Goal: Information Seeking & Learning: Learn about a topic

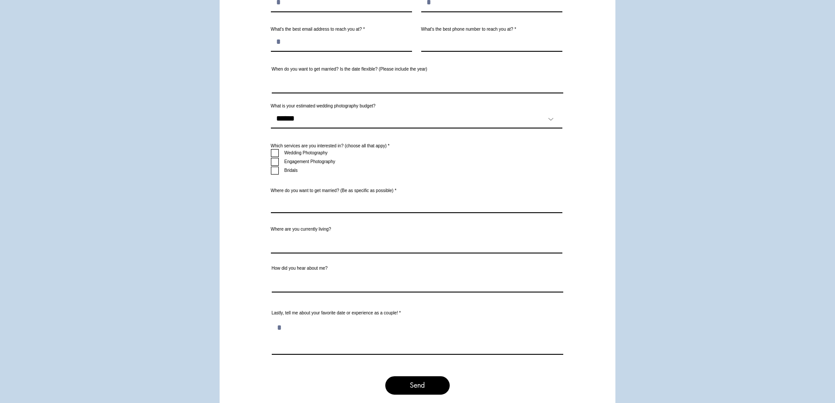
scroll to position [4769, 0]
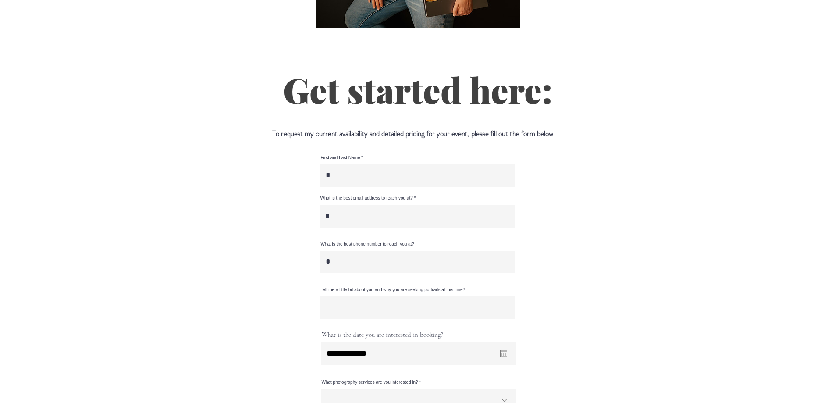
scroll to position [605, 0]
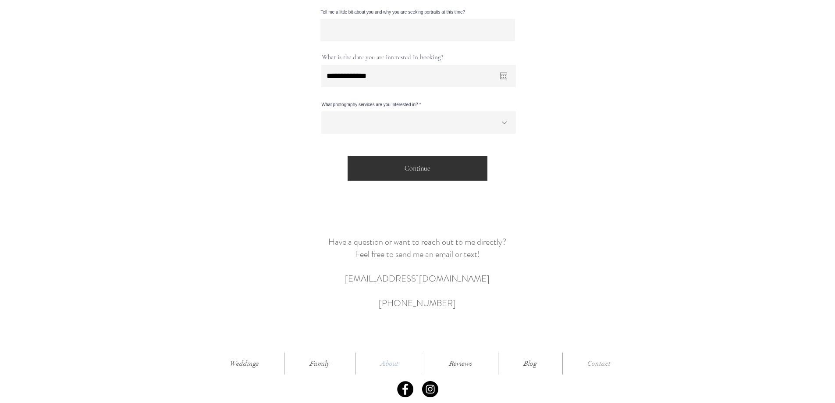
click at [380, 353] on p "About" at bounding box center [389, 364] width 27 height 22
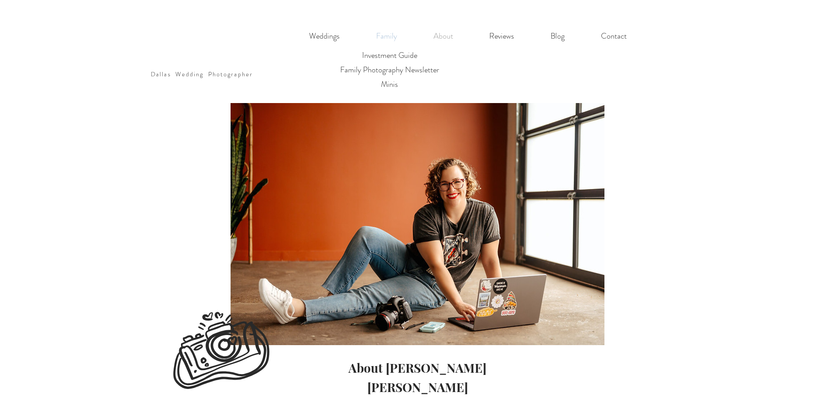
click at [390, 37] on p "Family" at bounding box center [387, 36] width 30 height 18
click at [387, 57] on p "Investment Guide" at bounding box center [389, 55] width 63 height 14
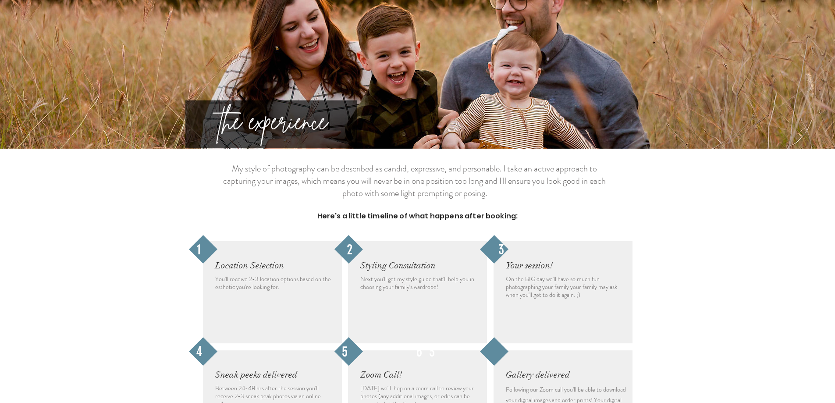
scroll to position [842, 0]
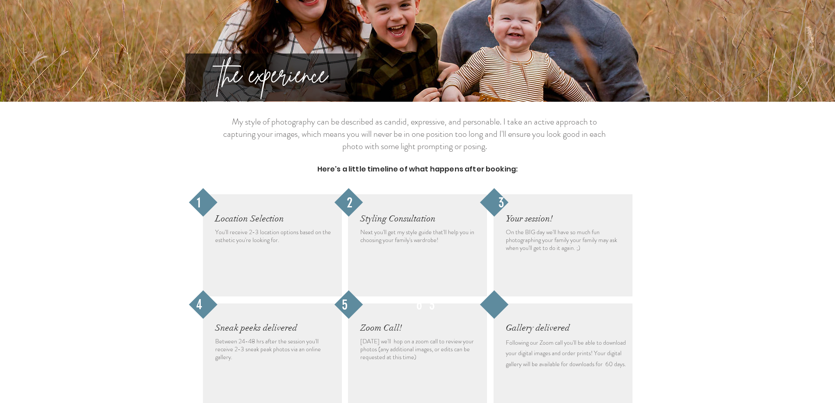
click at [108, 253] on div at bounding box center [417, 266] width 835 height 329
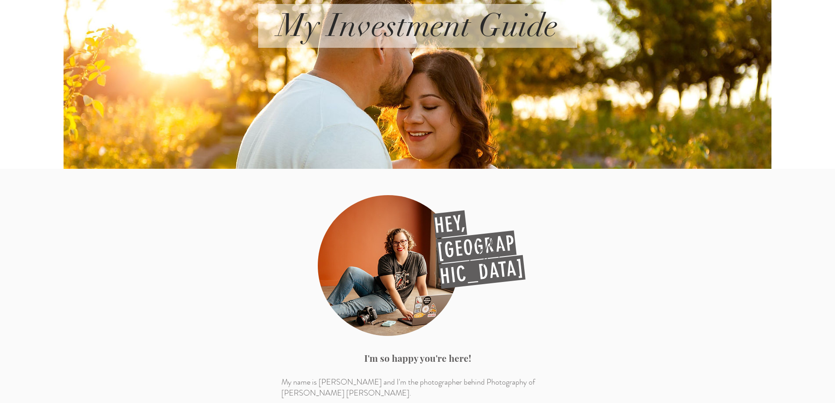
scroll to position [0, 0]
